Goal: Information Seeking & Learning: Learn about a topic

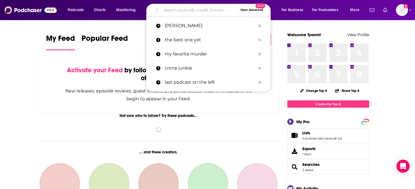
click at [186, 11] on input "Search podcasts, credits, & more..." at bounding box center [199, 10] width 77 height 9
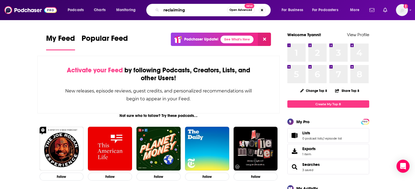
type input "reclaiming"
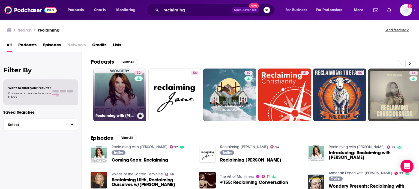
click at [111, 87] on link "72 Reclaiming with [PERSON_NAME]" at bounding box center [119, 95] width 53 height 53
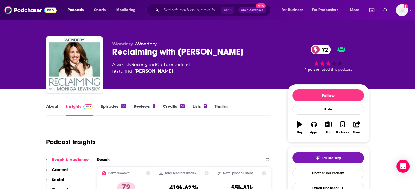
click at [233, 43] on p "Wondery • Wondery" at bounding box center [195, 43] width 166 height 5
